Goal: Transaction & Acquisition: Purchase product/service

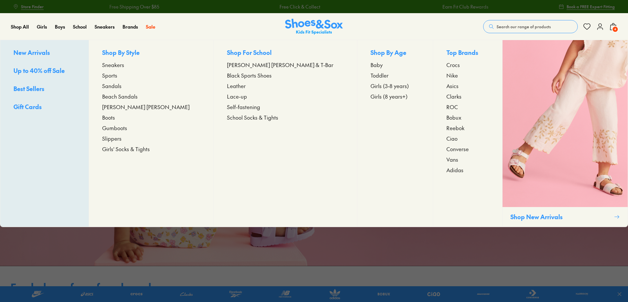
click at [446, 76] on span "Nike" at bounding box center [451, 75] width 11 height 8
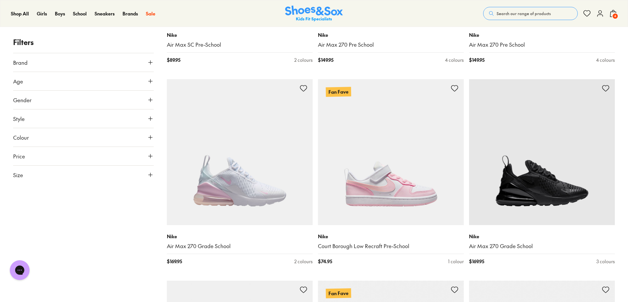
scroll to position [1675, 0]
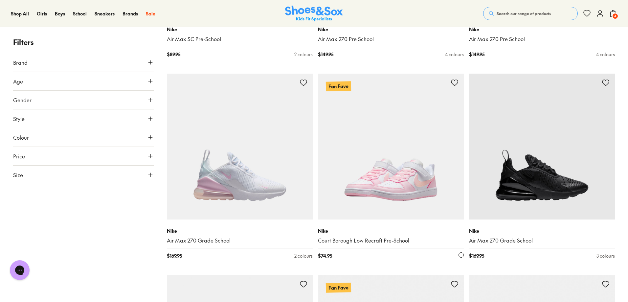
click at [376, 197] on img at bounding box center [391, 147] width 146 height 146
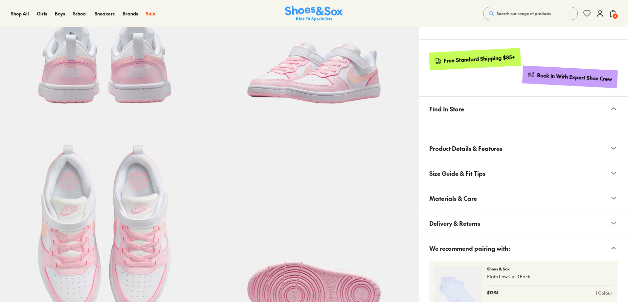
select select "*"
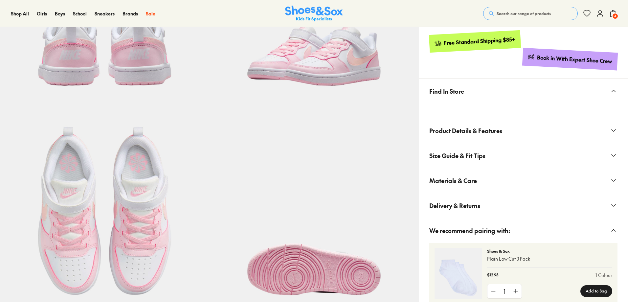
scroll to position [360, 0]
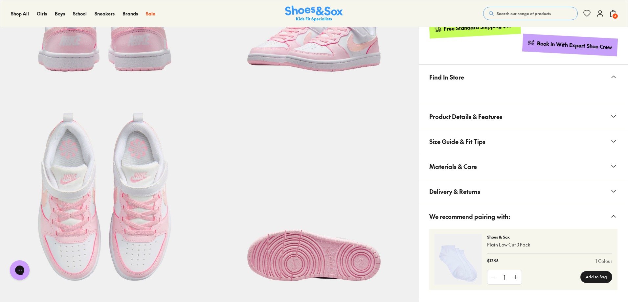
click at [474, 165] on span "Materials & Care" at bounding box center [453, 166] width 48 height 19
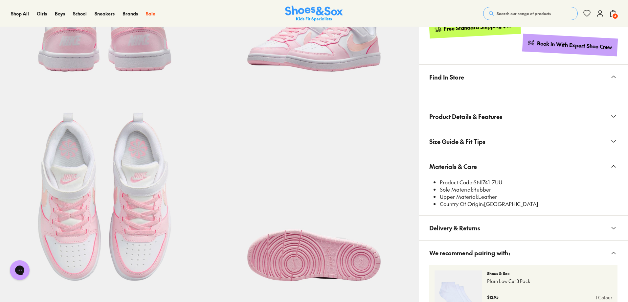
scroll to position [0, 0]
drag, startPoint x: 474, startPoint y: 181, endPoint x: 490, endPoint y: 180, distance: 15.5
click at [490, 180] on li "Product Code: SNI741_7UU" at bounding box center [529, 182] width 178 height 7
copy li "SNI741"
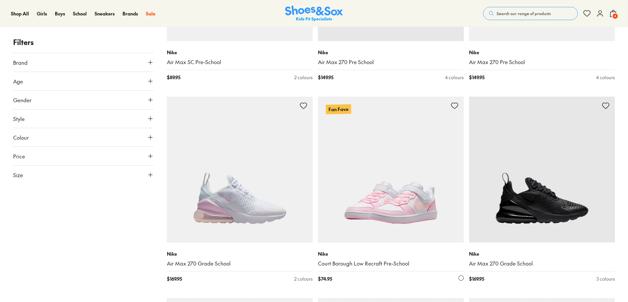
click at [368, 166] on img at bounding box center [391, 170] width 146 height 146
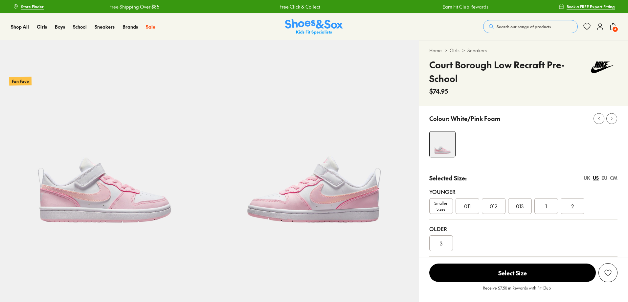
click at [446, 208] on span "Smaller Sizes" at bounding box center [440, 206] width 23 height 12
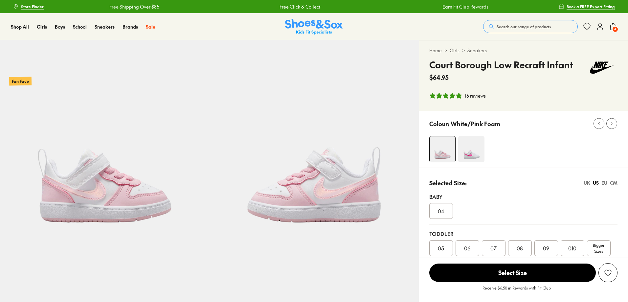
select select "*"
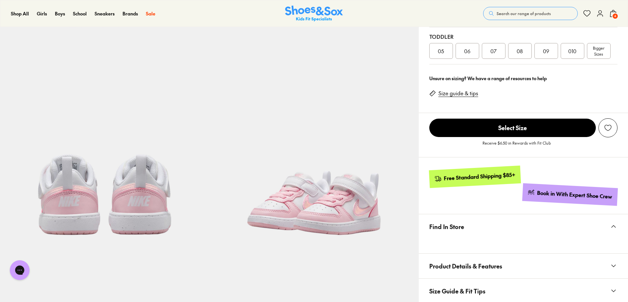
scroll to position [296, 0]
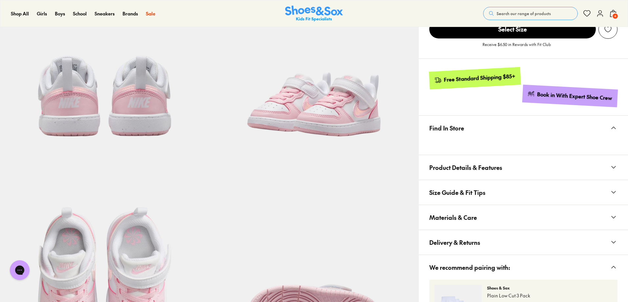
click at [468, 218] on span "Materials & Care" at bounding box center [453, 217] width 48 height 19
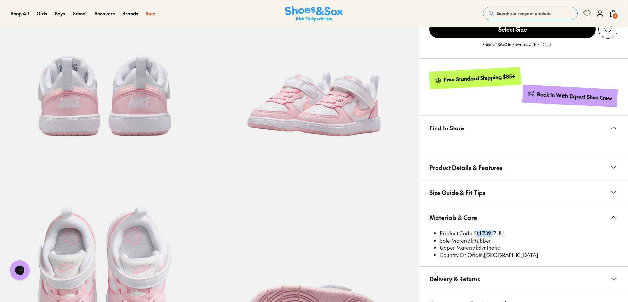
drag, startPoint x: 474, startPoint y: 231, endPoint x: 491, endPoint y: 230, distance: 16.1
click at [491, 230] on li "Product Code: SNI739_7UU" at bounding box center [529, 233] width 178 height 7
copy li "SNI739"
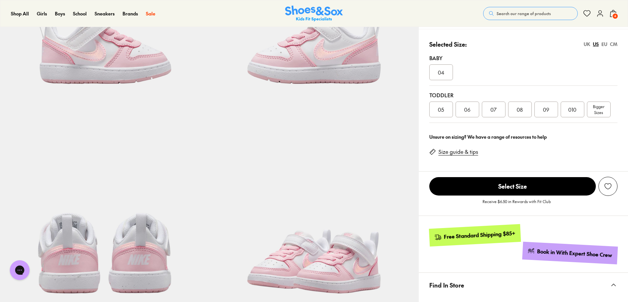
scroll to position [0, 0]
